Goal: Information Seeking & Learning: Compare options

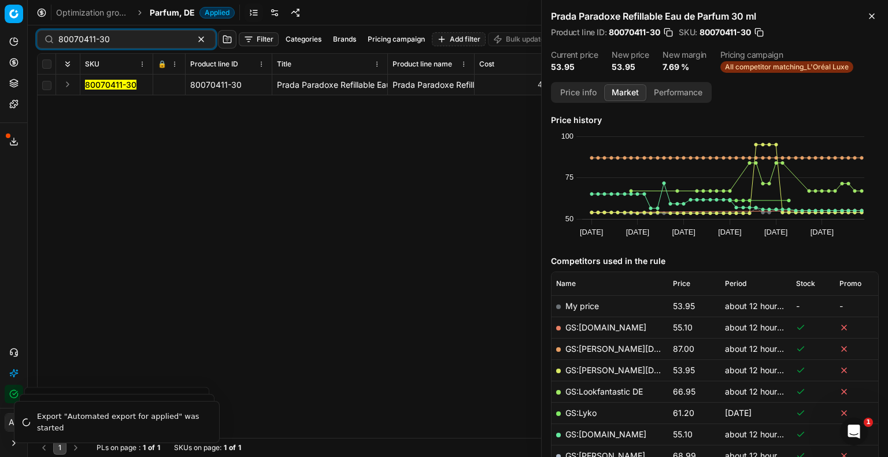
scroll to position [347, 0]
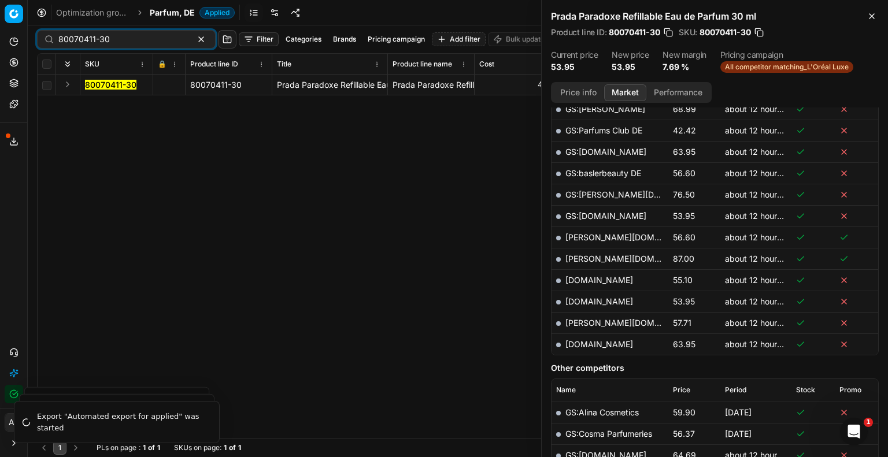
click at [40, 40] on div "80070411-30" at bounding box center [126, 39] width 179 height 18
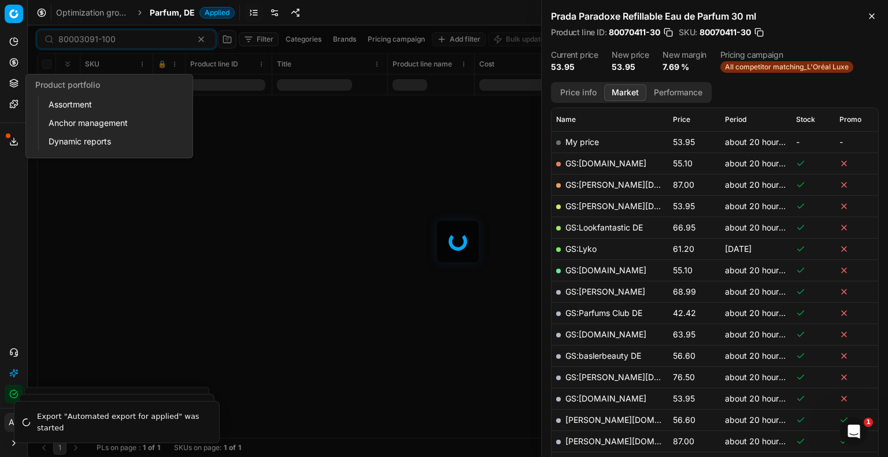
scroll to position [347, 0]
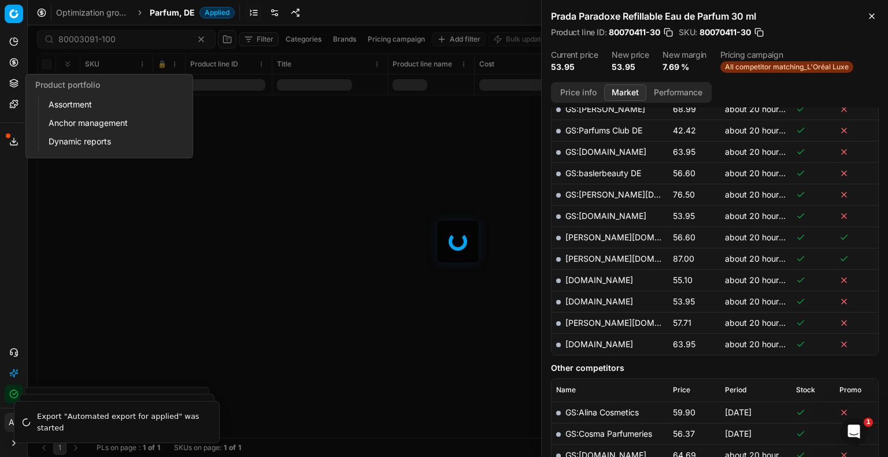
click at [199, 131] on div at bounding box center [458, 241] width 860 height 432
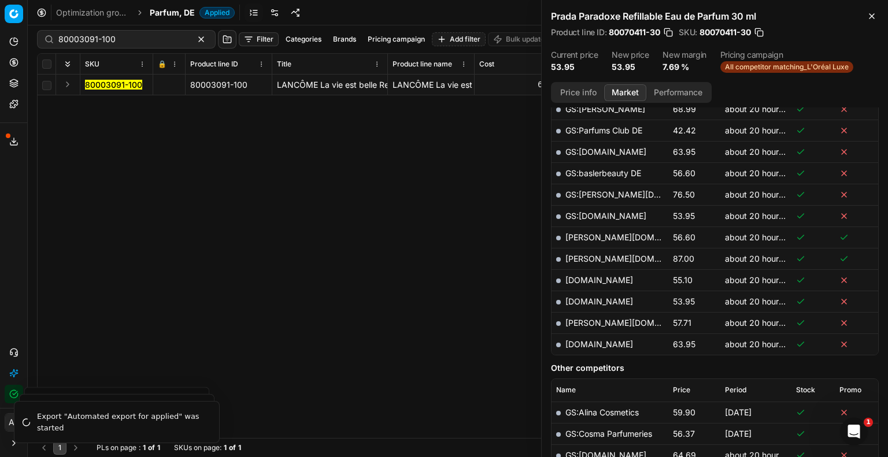
click at [109, 88] on mark "80003091-100" at bounding box center [113, 85] width 57 height 10
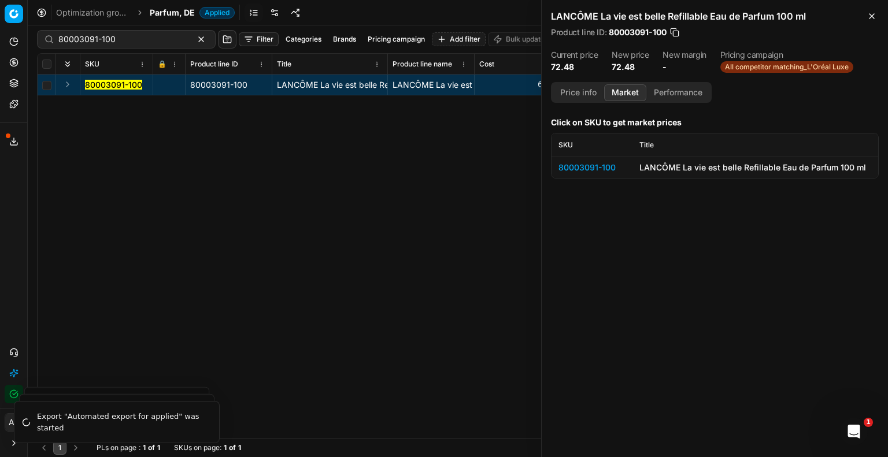
scroll to position [0, 0]
click at [580, 165] on div "80003091-100" at bounding box center [591, 168] width 67 height 12
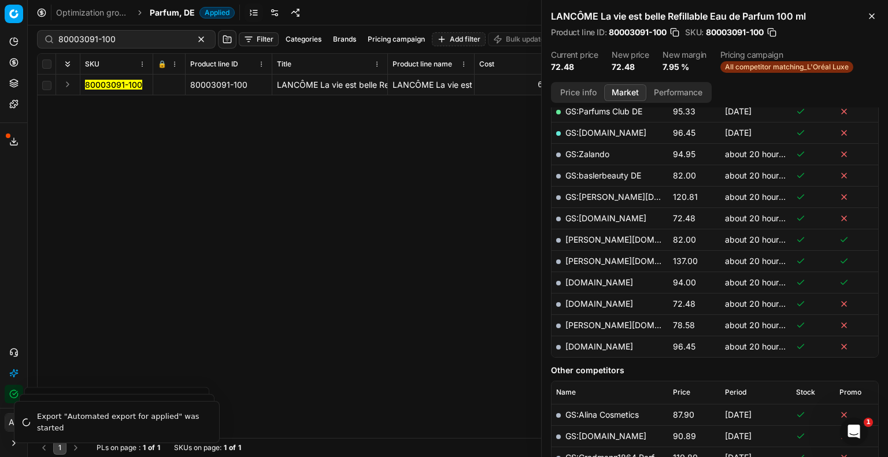
scroll to position [305, 0]
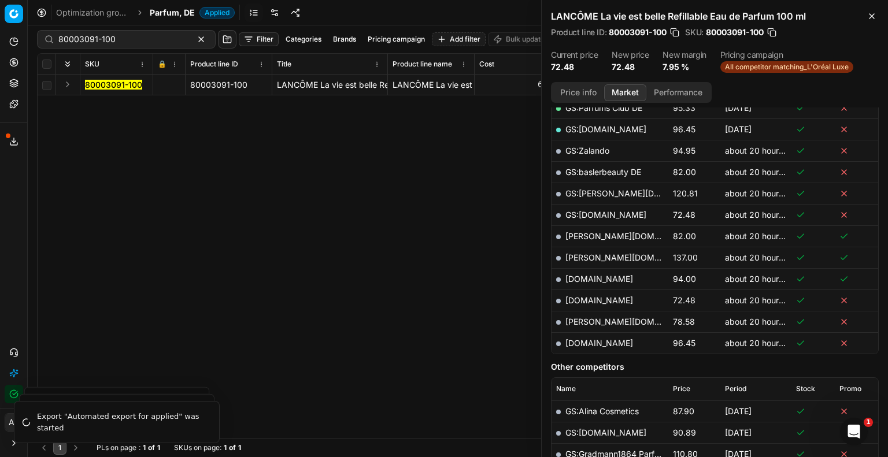
click at [606, 291] on td "[DOMAIN_NAME]" at bounding box center [609, 300] width 117 height 21
click at [607, 295] on link "[DOMAIN_NAME]" at bounding box center [599, 300] width 68 height 10
click at [122, 42] on input "80003091-100" at bounding box center [121, 40] width 127 height 12
paste input "70411-9"
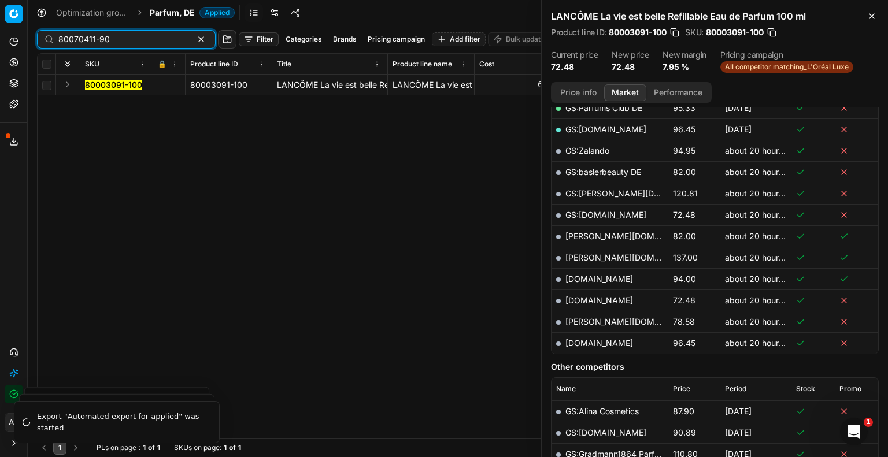
type input "80070411-90"
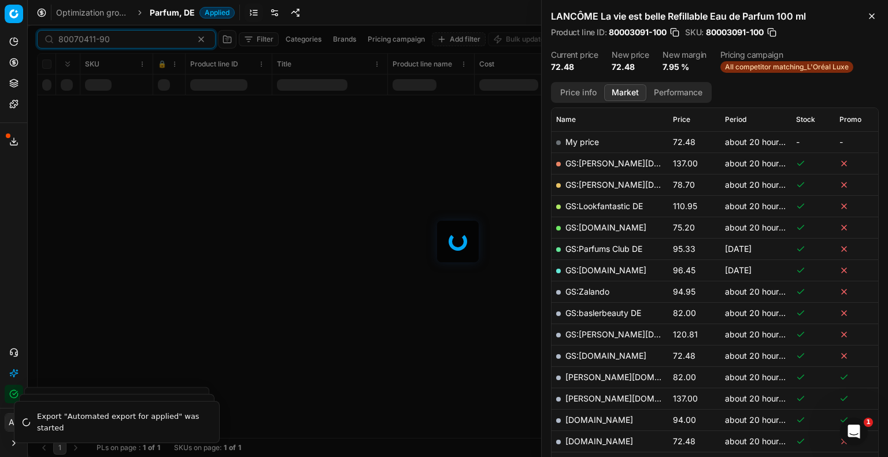
scroll to position [305, 0]
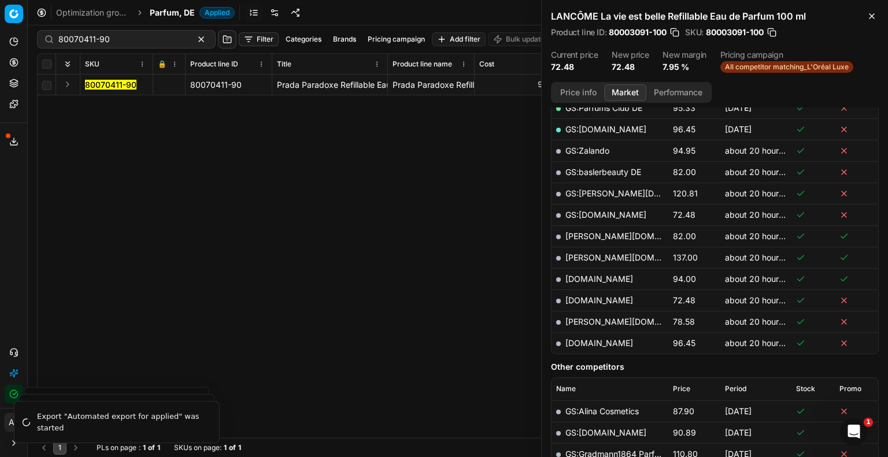
click at [112, 87] on mark "80070411-90" at bounding box center [110, 85] width 51 height 10
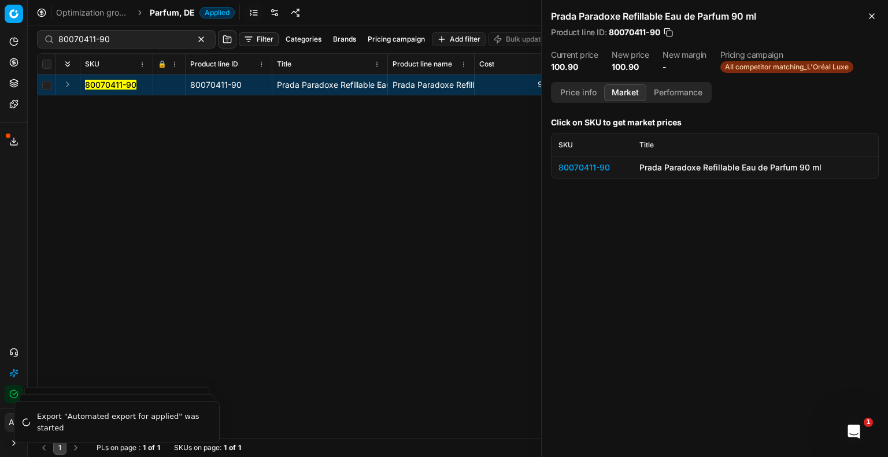
scroll to position [0, 0]
click at [577, 168] on div "80070411-90" at bounding box center [591, 168] width 67 height 12
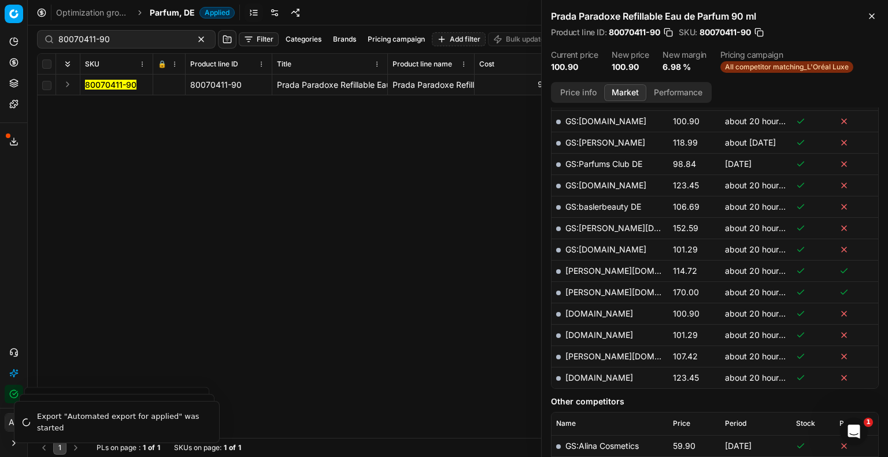
scroll to position [335, 0]
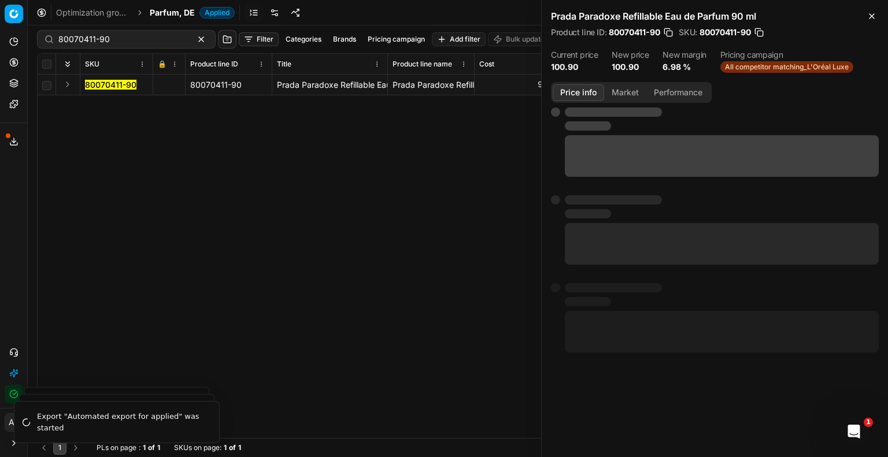
click at [573, 97] on button "Price info" at bounding box center [577, 92] width 51 height 17
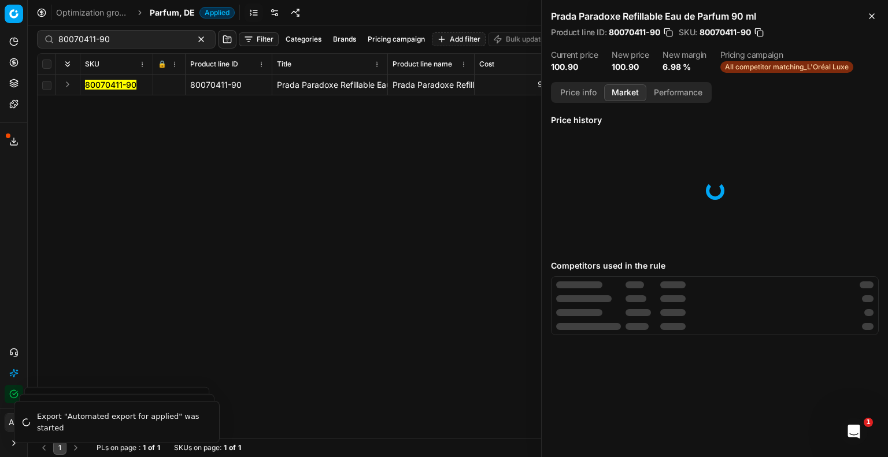
scroll to position [0, 0]
click at [627, 88] on button "Market" at bounding box center [625, 92] width 42 height 17
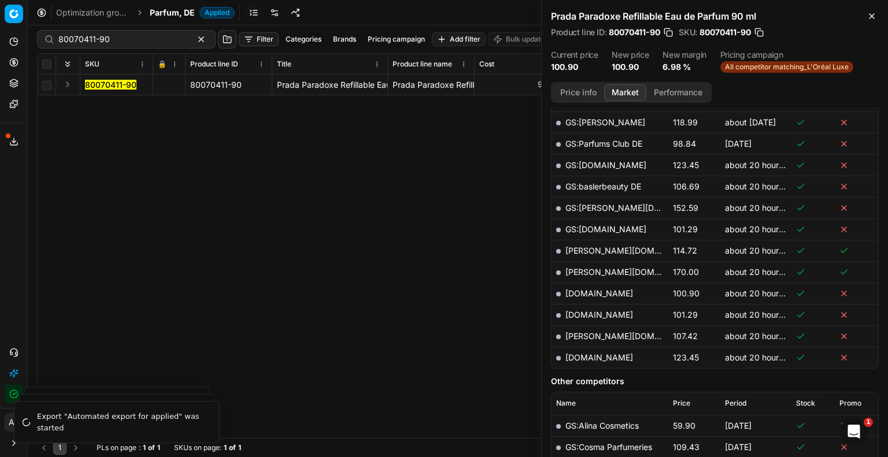
scroll to position [355, 0]
click at [584, 290] on link "[DOMAIN_NAME]" at bounding box center [599, 293] width 68 height 10
